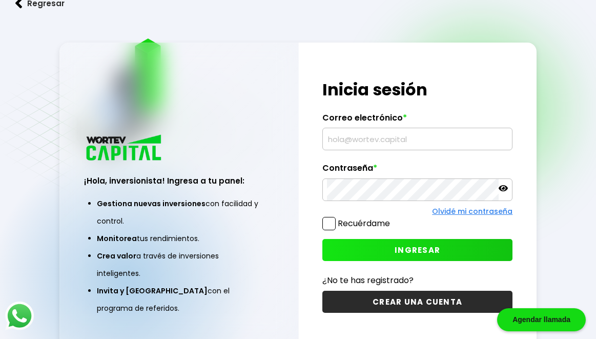
type input "[EMAIL_ADDRESS][DOMAIN_NAME]"
click at [408, 247] on span "INGRESAR" at bounding box center [418, 249] width 46 height 11
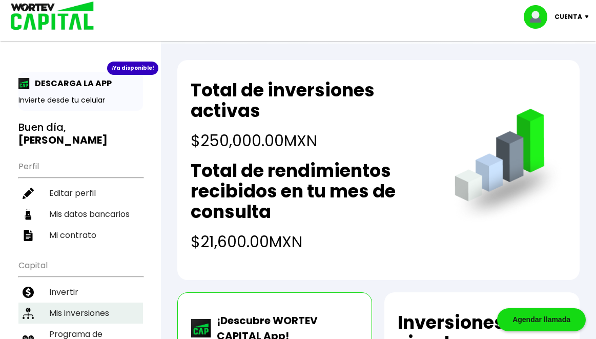
click at [70, 302] on li "Mis inversiones" at bounding box center [80, 312] width 125 height 21
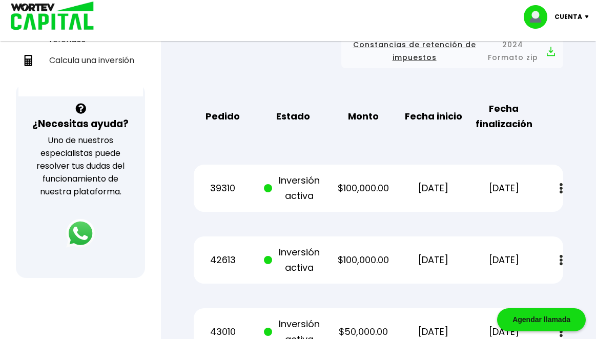
scroll to position [359, 0]
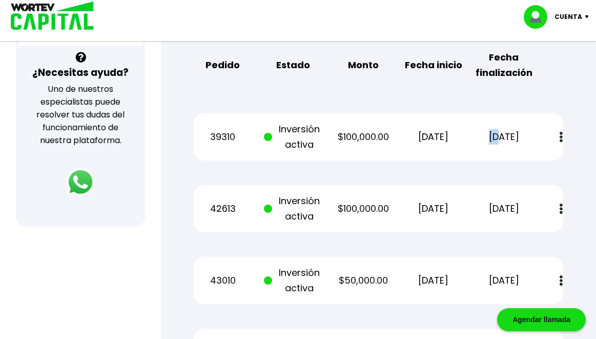
drag, startPoint x: 487, startPoint y: 137, endPoint x: 470, endPoint y: 139, distance: 17.0
click at [470, 139] on div "39310 Inversión activa $100,000.00 [DATE] [DATE] Estado de cuenta" at bounding box center [379, 136] width 370 height 47
click at [417, 137] on p "[DATE]" at bounding box center [433, 136] width 58 height 15
drag, startPoint x: 418, startPoint y: 139, endPoint x: 405, endPoint y: 138, distance: 12.3
click at [405, 138] on p "[DATE]" at bounding box center [433, 136] width 58 height 15
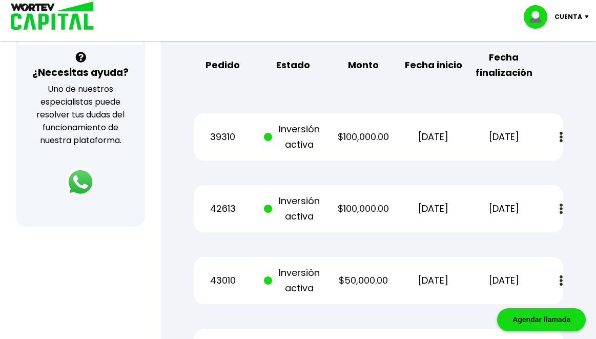
click at [416, 209] on p "[DATE]" at bounding box center [433, 208] width 58 height 15
drag, startPoint x: 417, startPoint y: 208, endPoint x: 404, endPoint y: 212, distance: 13.0
click at [404, 212] on p "[DATE]" at bounding box center [433, 208] width 58 height 15
click at [412, 280] on p "[DATE]" at bounding box center [433, 280] width 58 height 15
click at [589, 21] on div "Cuenta" at bounding box center [560, 17] width 72 height 24
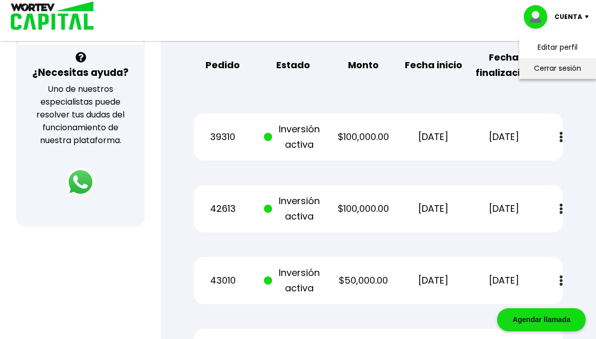
click at [554, 69] on li "Cerrar sesión" at bounding box center [558, 68] width 82 height 21
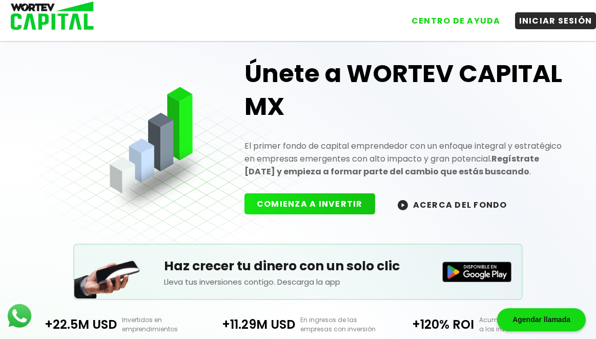
scroll to position [239, 0]
